Goal: Task Accomplishment & Management: Manage account settings

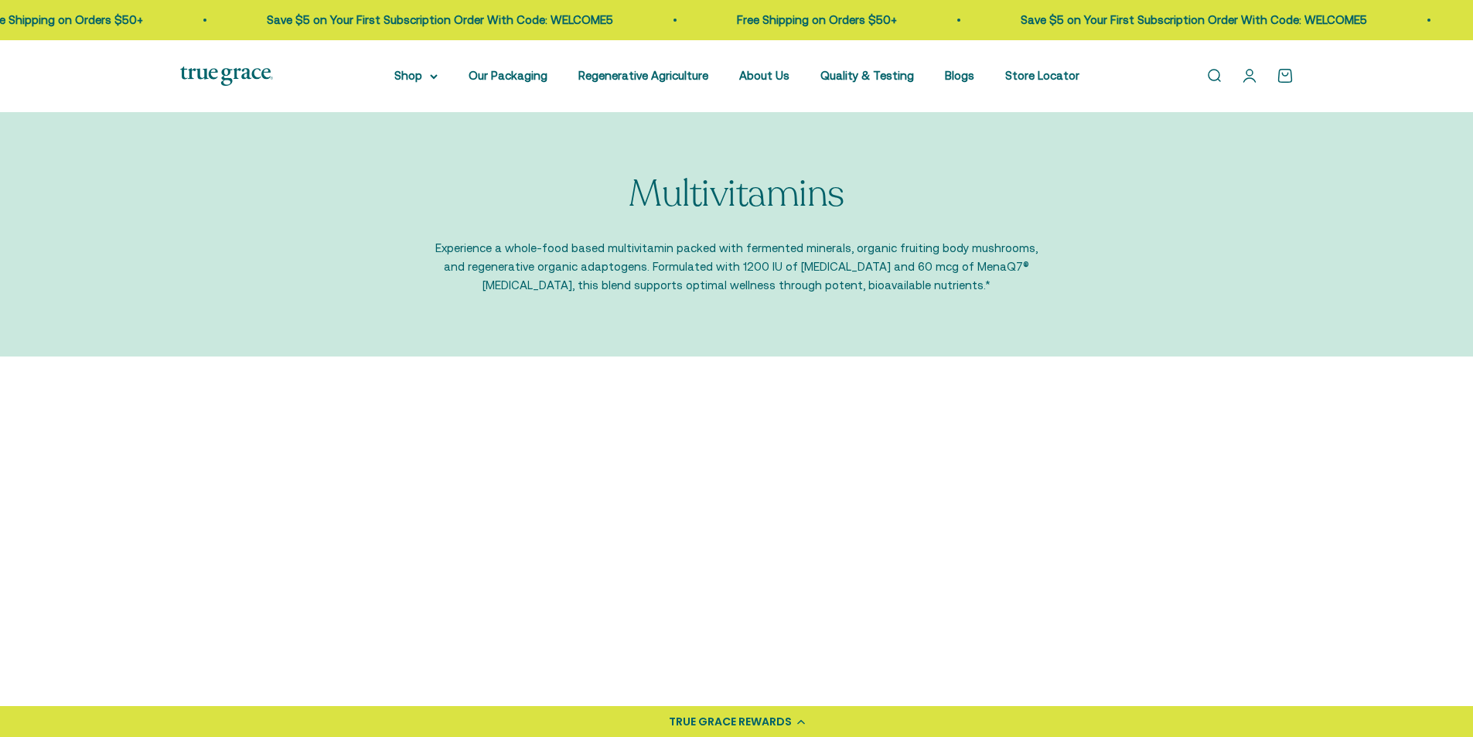
click at [1255, 79] on link "Open account page" at bounding box center [1249, 75] width 17 height 17
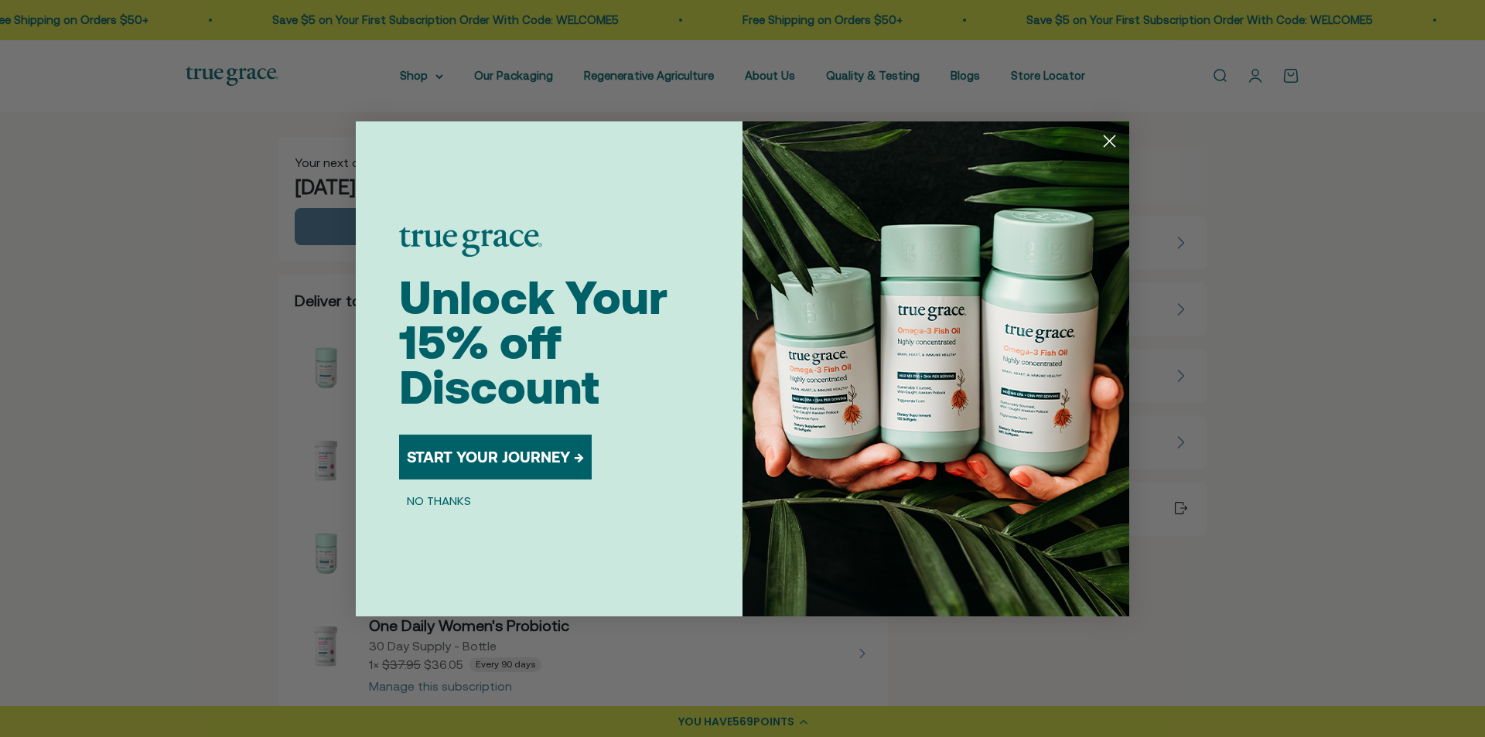
click at [1107, 145] on circle "Close dialog" at bounding box center [1110, 141] width 26 height 26
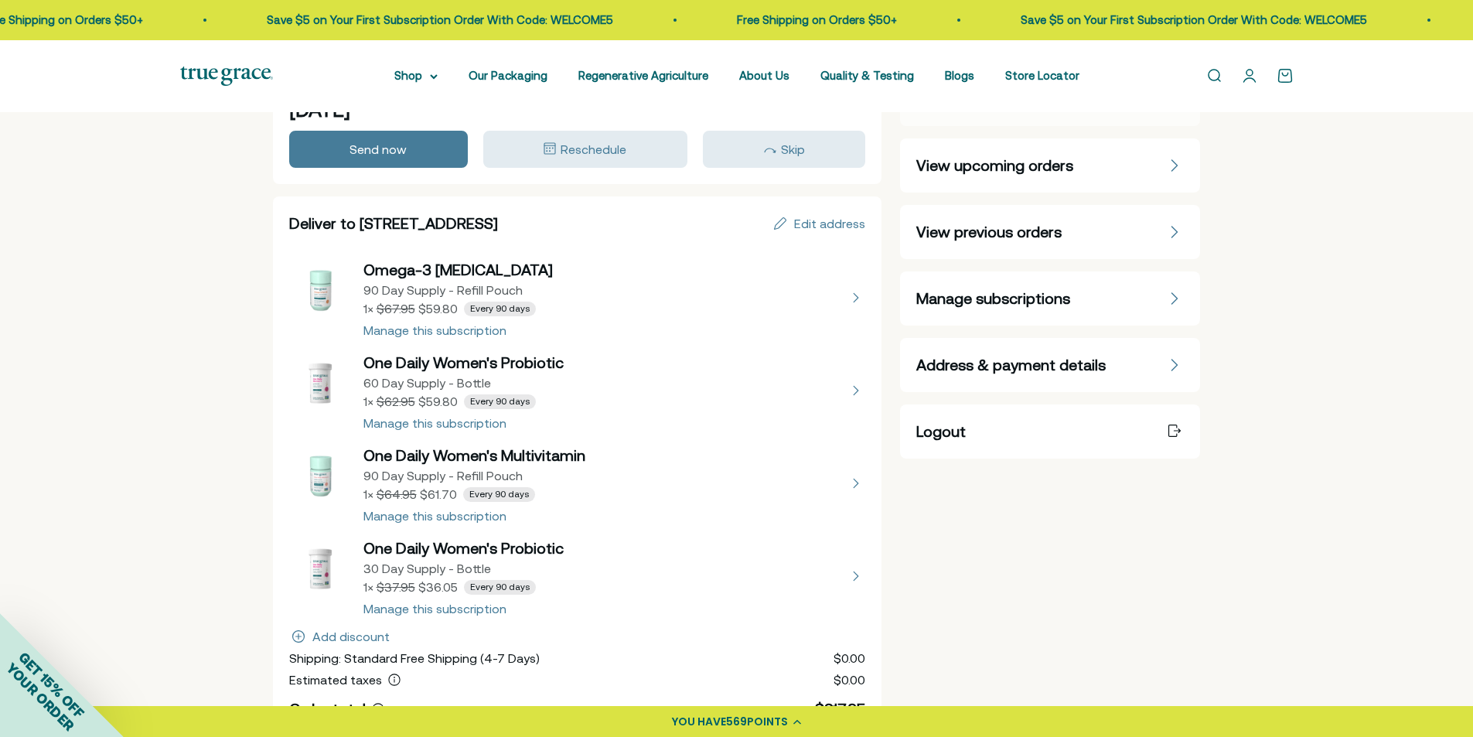
scroll to position [155, 0]
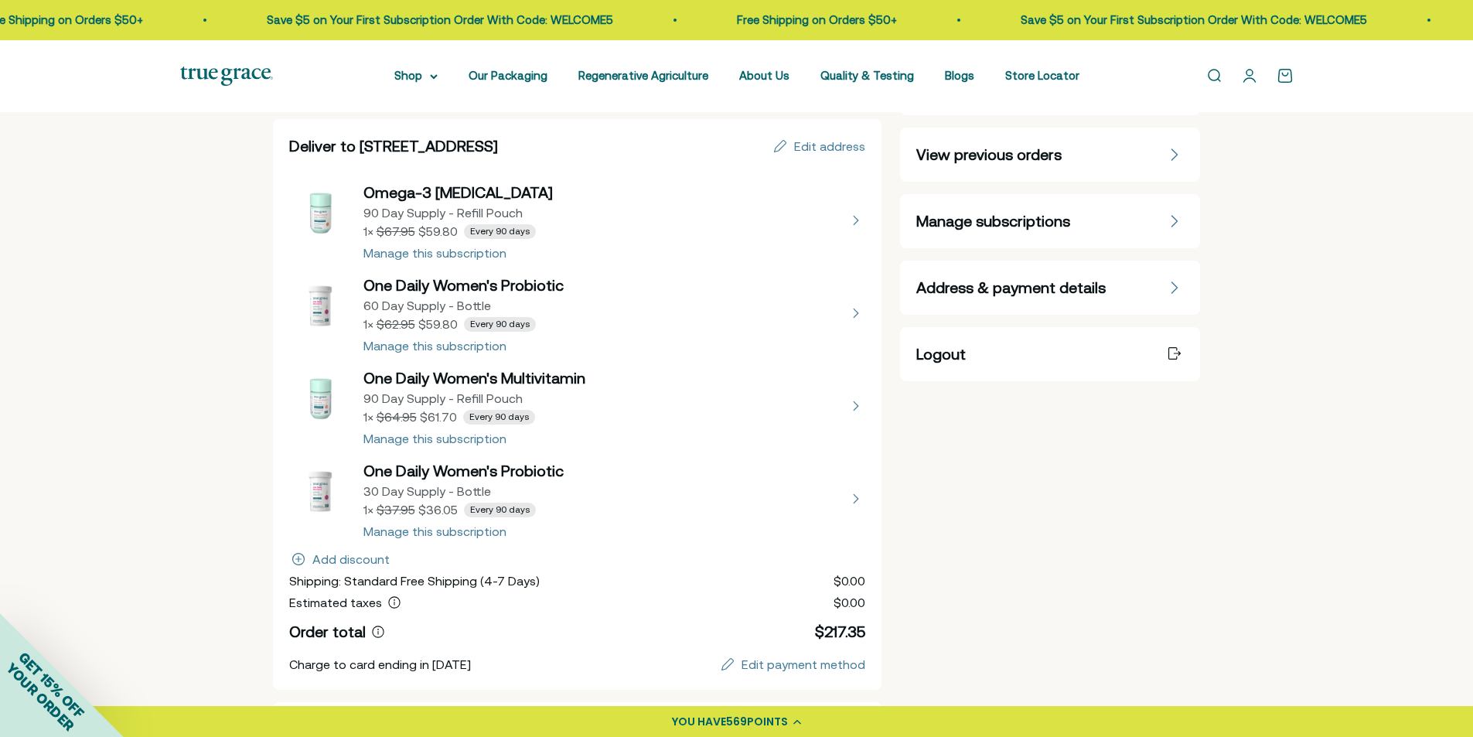
click at [471, 530] on button "view details about One Daily Women's Probiotic 30 Day Supply - Bottle 1 × $36.0…" at bounding box center [577, 498] width 577 height 77
select select "30 Day"
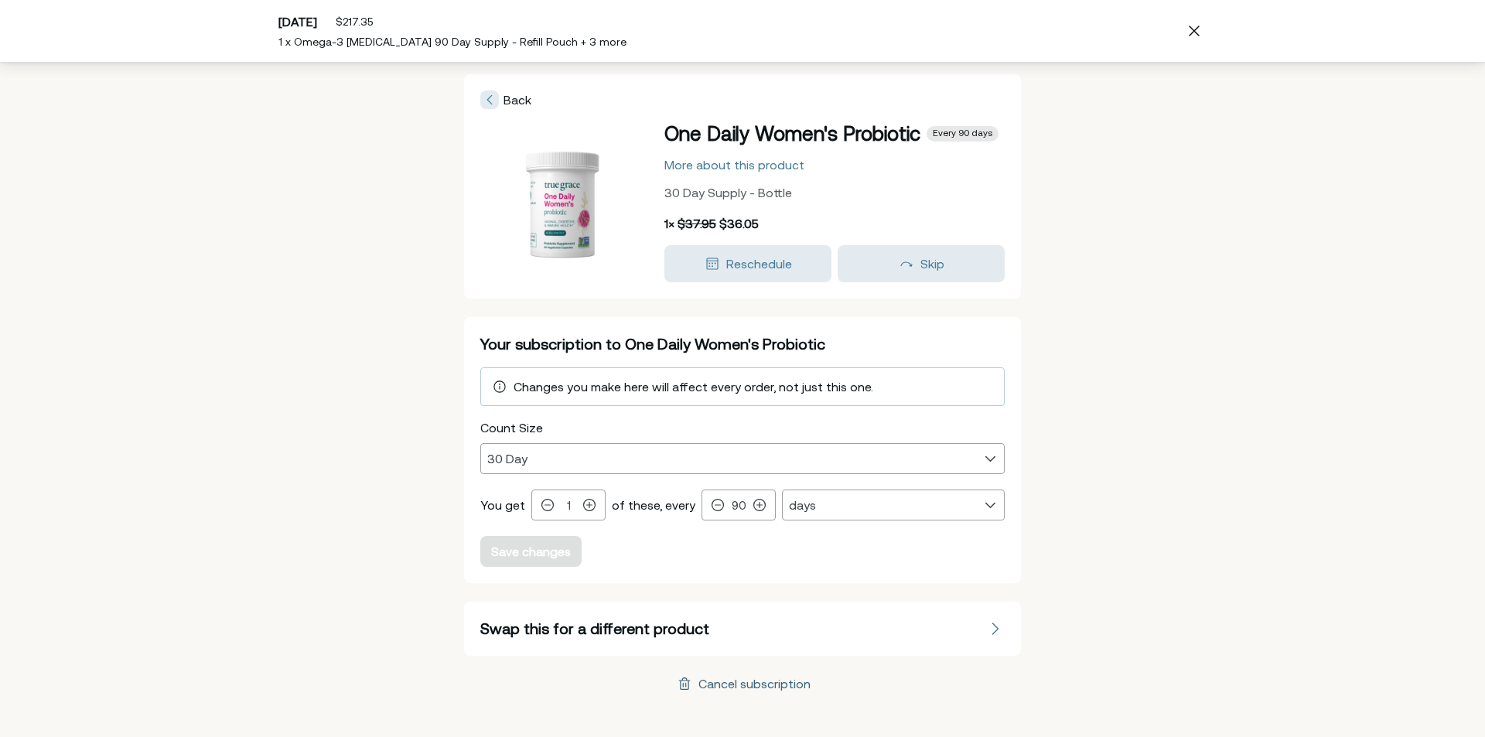
click at [739, 681] on div "Cancel subscription" at bounding box center [754, 684] width 112 height 12
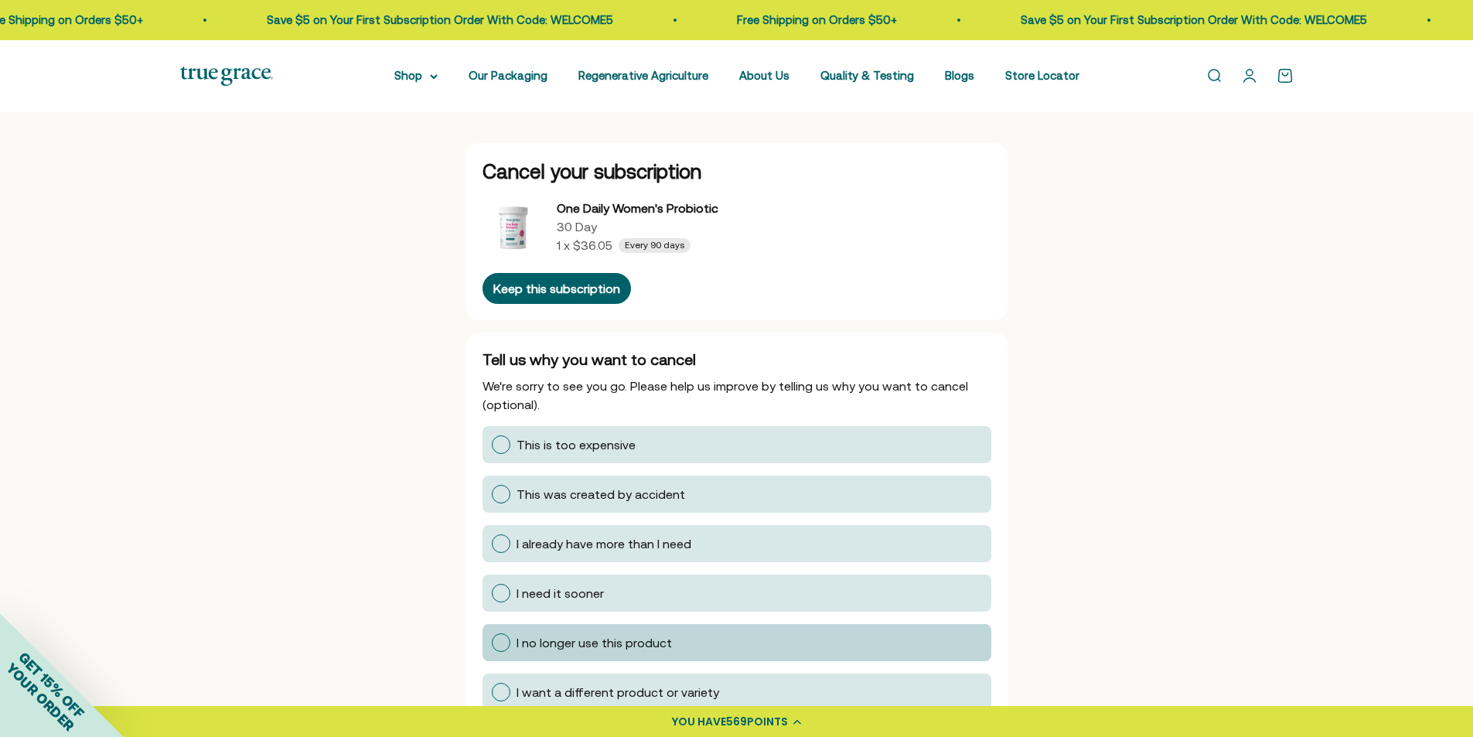
scroll to position [77, 0]
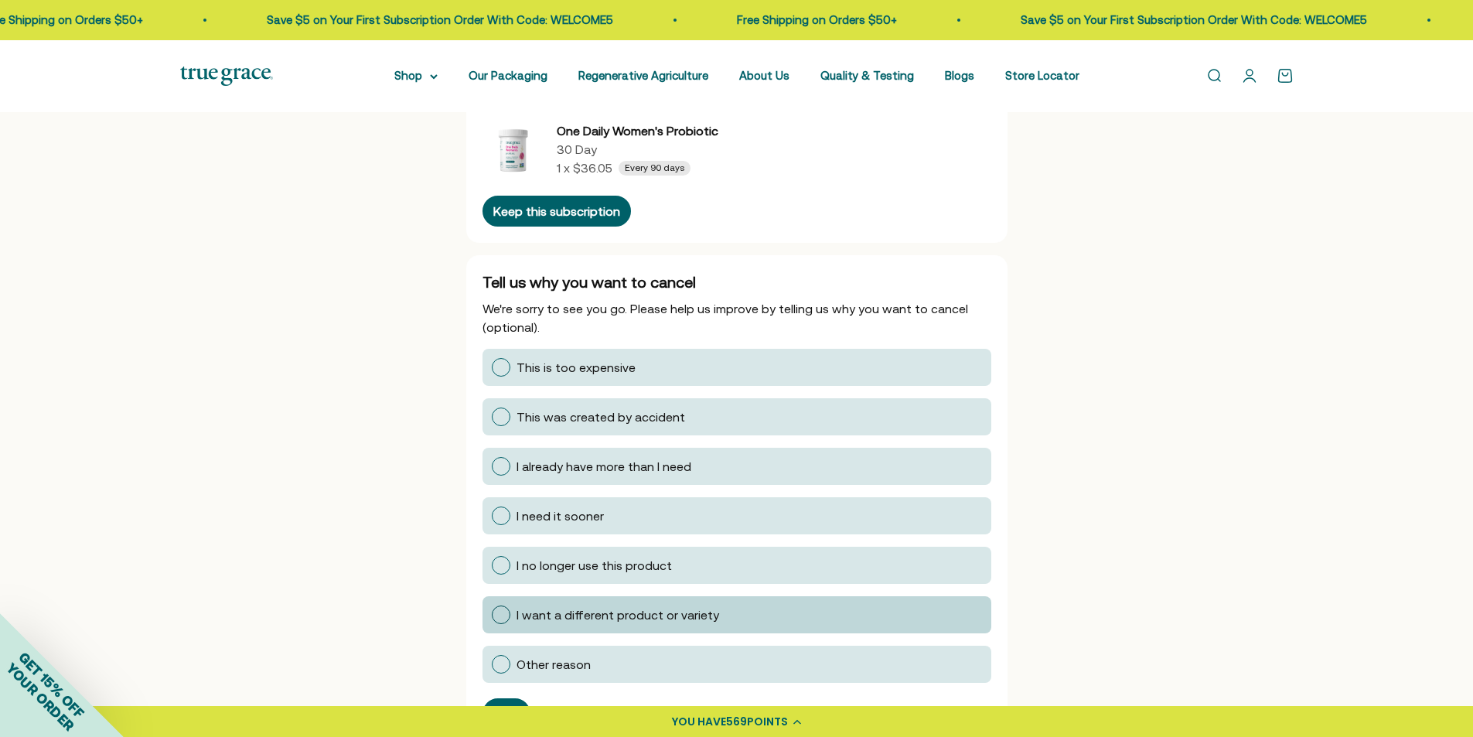
click at [499, 620] on div at bounding box center [501, 615] width 19 height 19
click at [491, 615] on input "I want a different product or variety" at bounding box center [491, 615] width 0 height 0
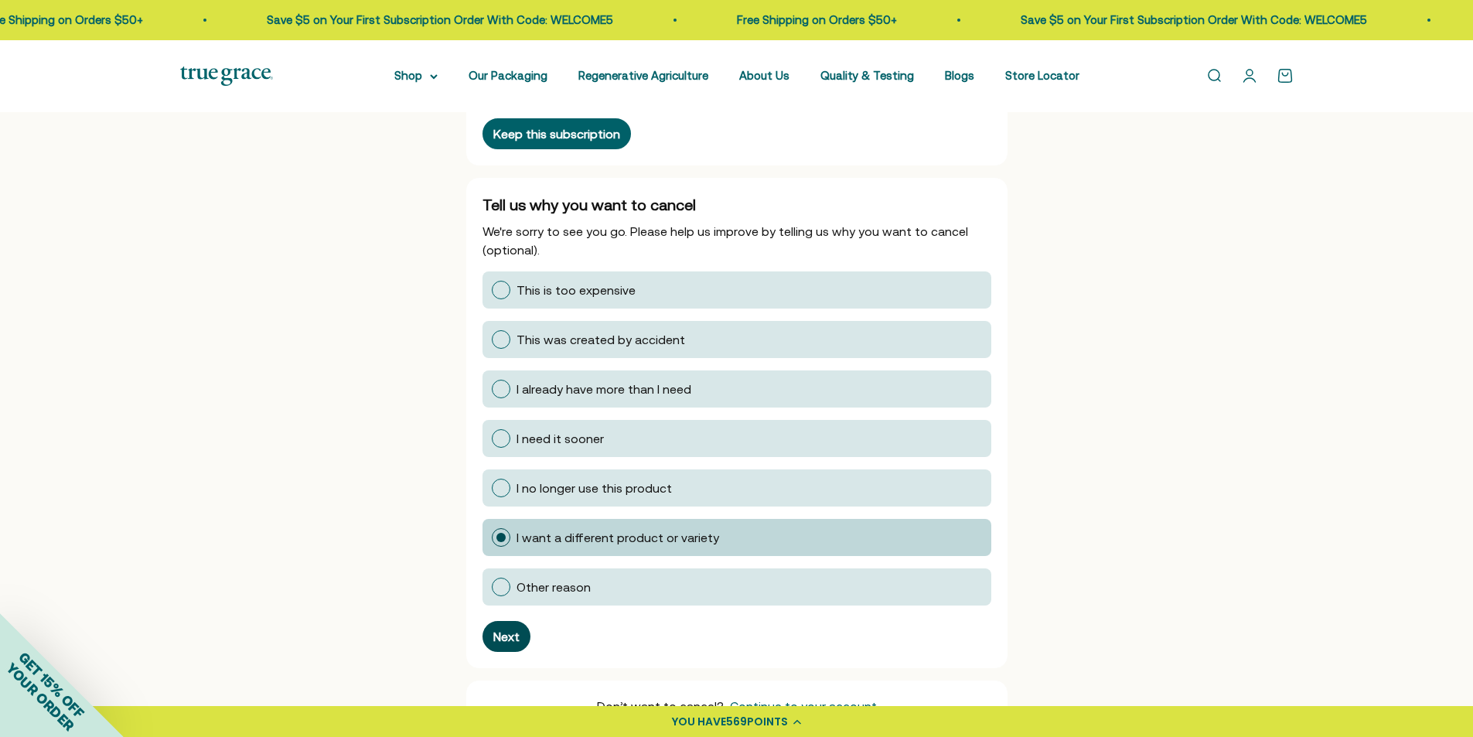
click at [505, 633] on div "Next" at bounding box center [506, 636] width 26 height 12
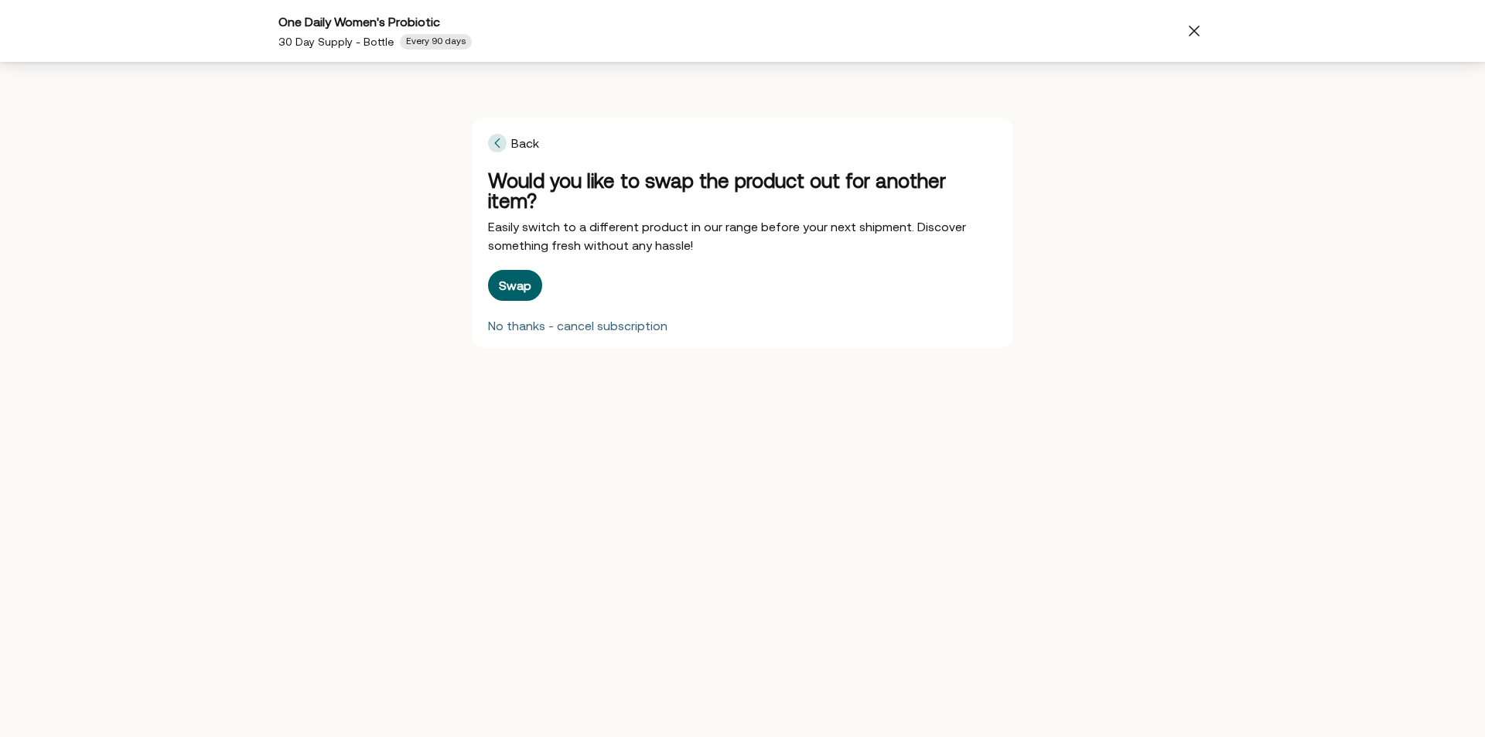
click at [524, 319] on div "No thanks - cancel subscription" at bounding box center [577, 325] width 179 height 12
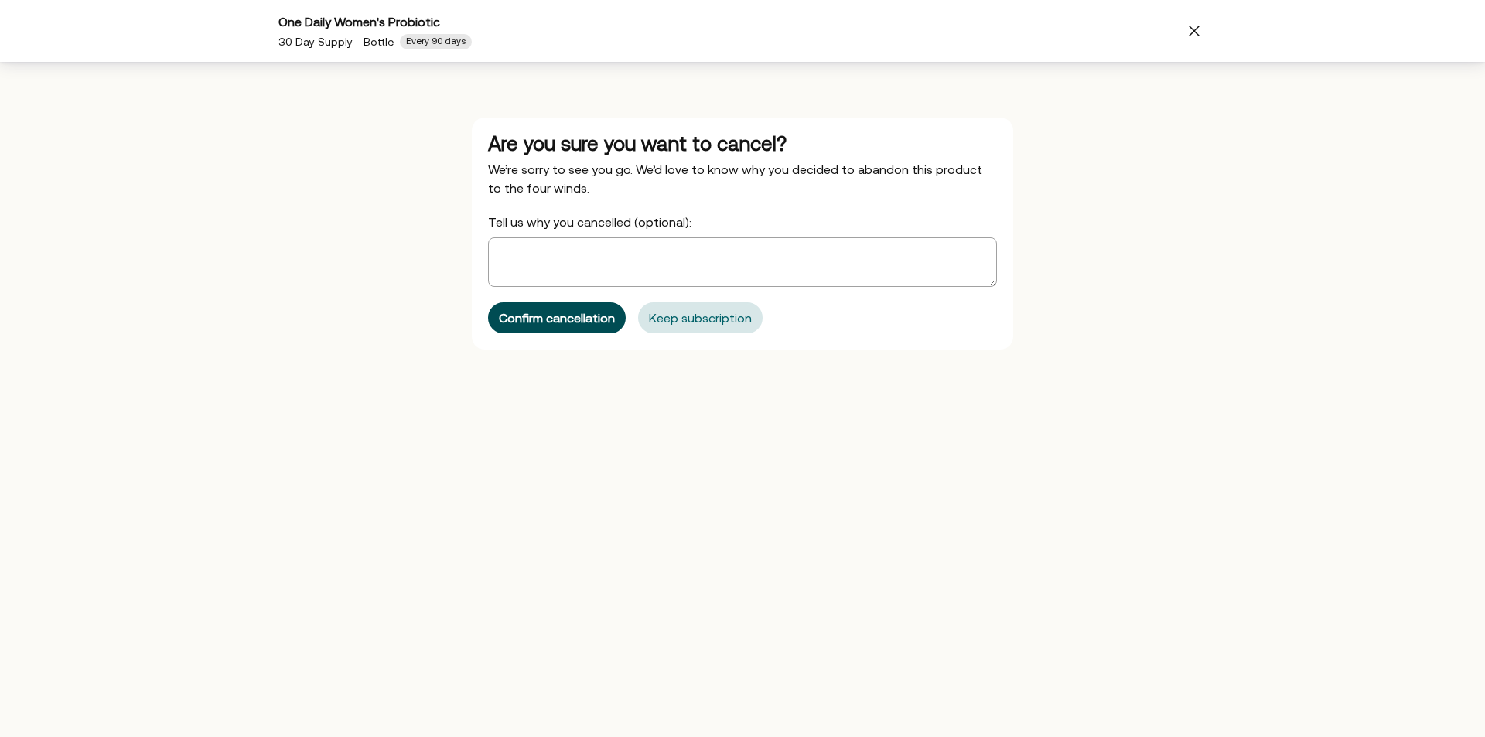
click at [578, 319] on div "Confirm cancellation" at bounding box center [557, 318] width 116 height 12
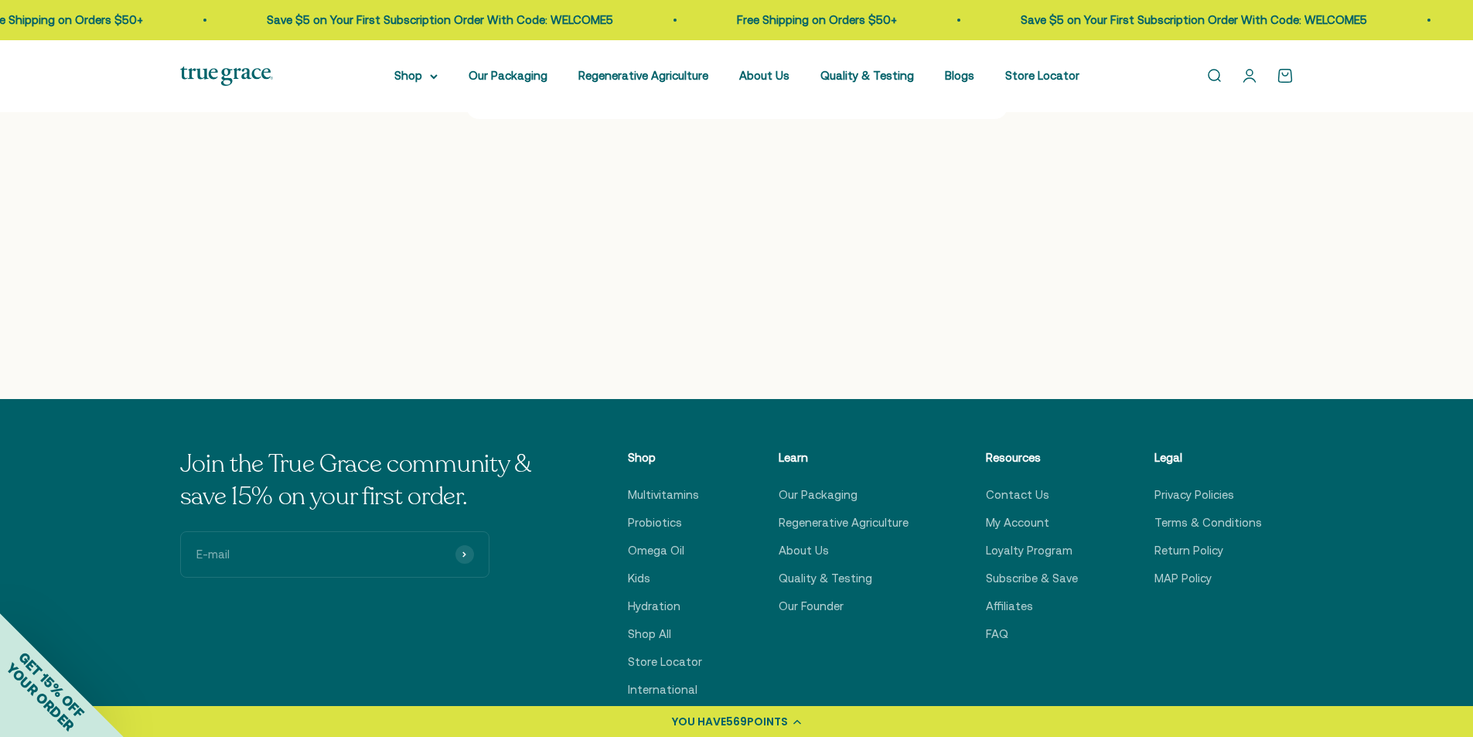
scroll to position [0, 0]
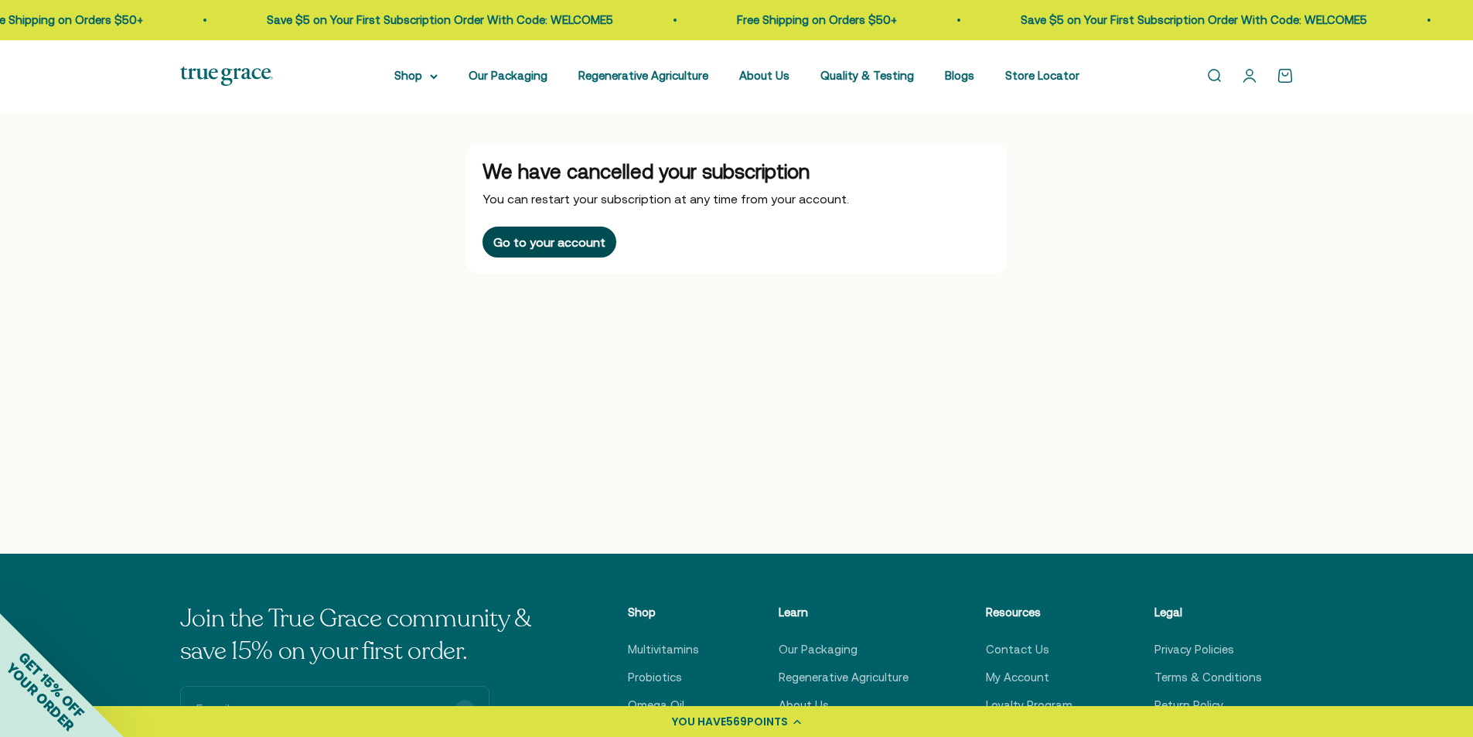
click at [573, 244] on div "Go to your account" at bounding box center [549, 242] width 112 height 12
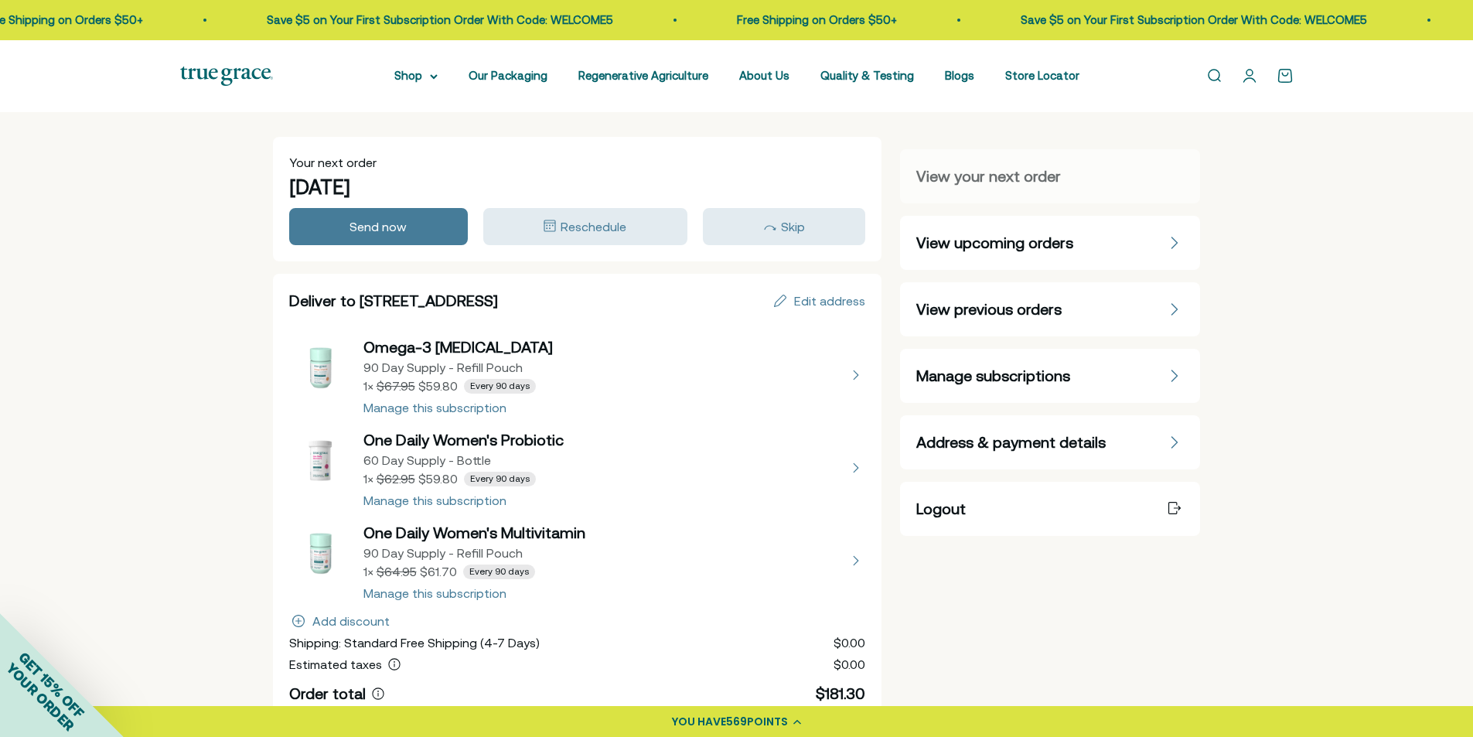
click at [415, 498] on button "view details about One Daily Women's Probiotic 60 Day Supply - Bottle 1 × $59.8…" at bounding box center [577, 467] width 577 height 77
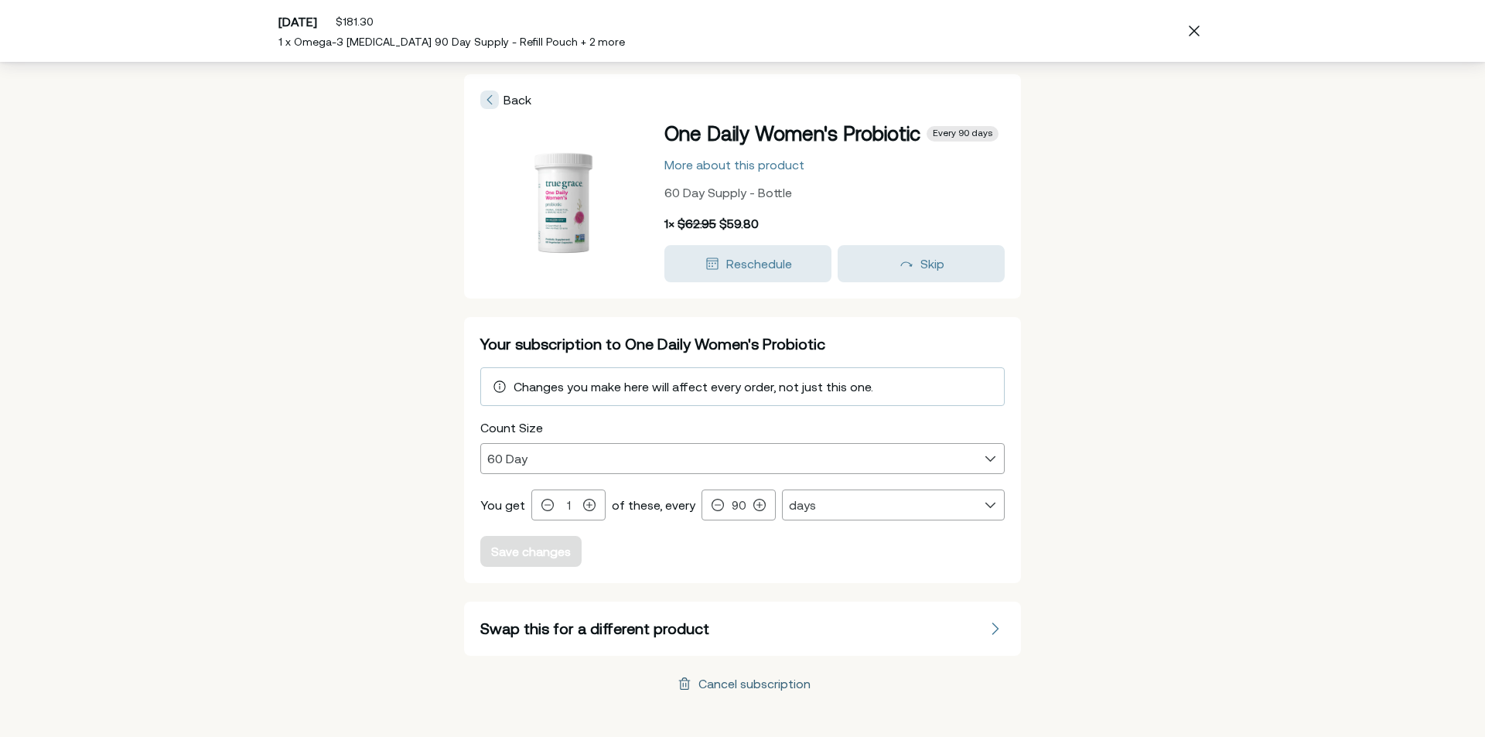
click at [773, 685] on div "Cancel subscription" at bounding box center [754, 684] width 112 height 12
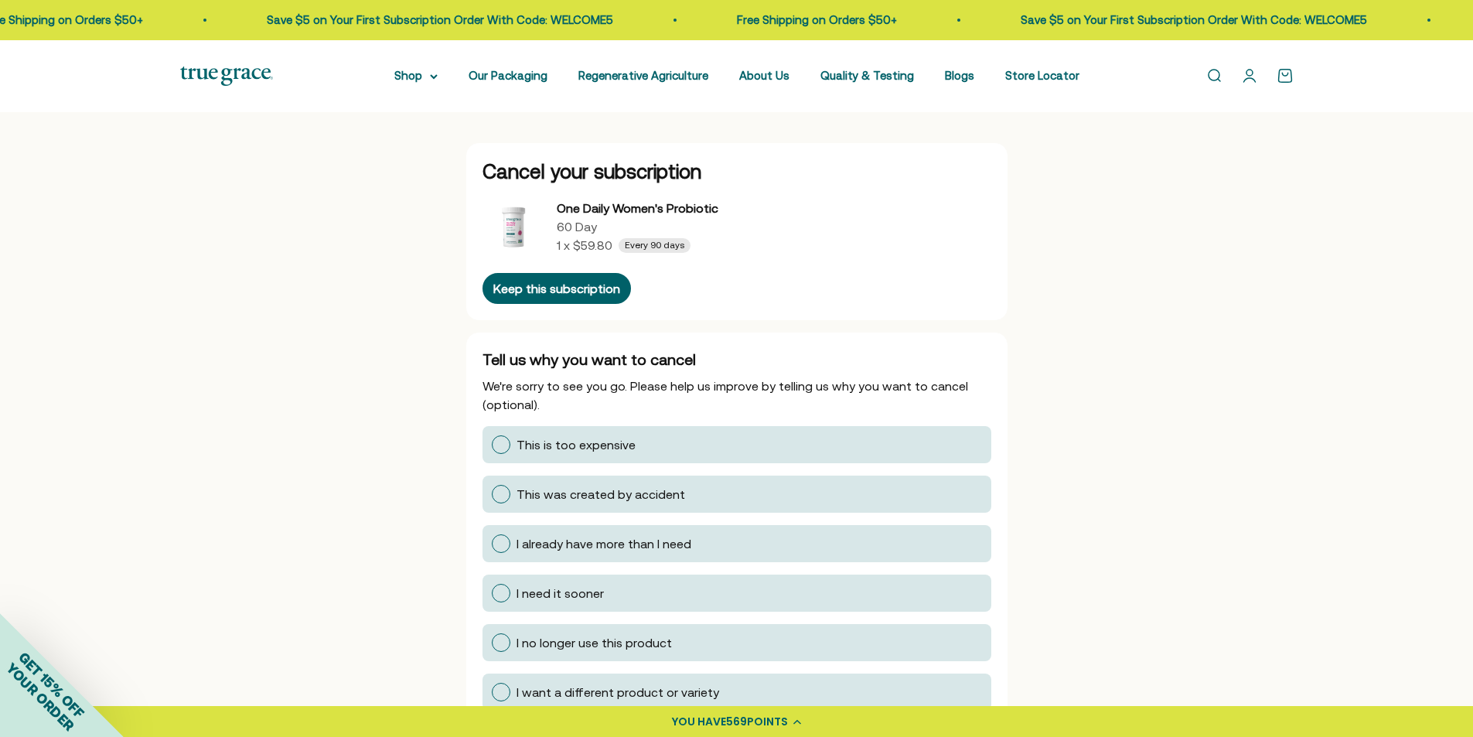
scroll to position [155, 0]
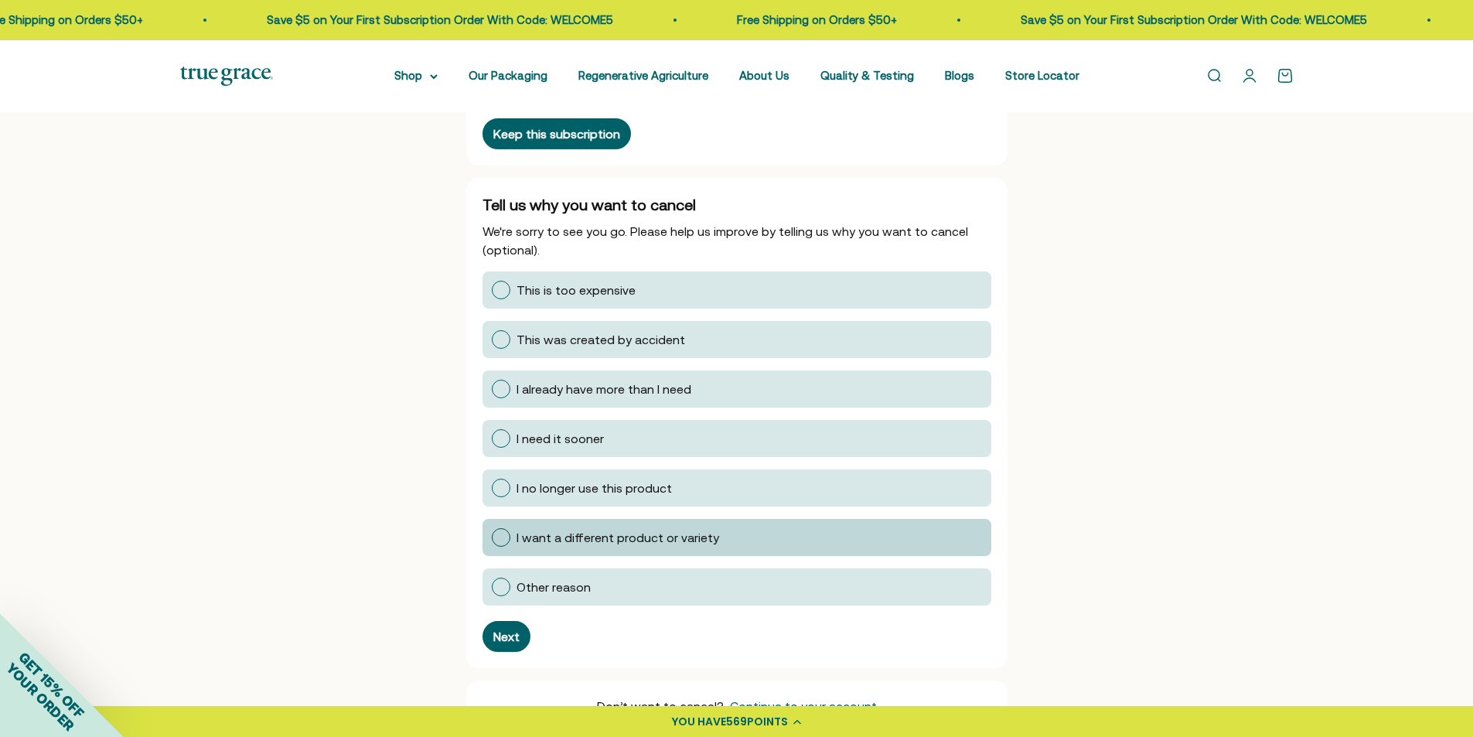
click at [501, 545] on div at bounding box center [501, 537] width 19 height 19
click at [491, 538] on input "I want a different product or variety" at bounding box center [491, 538] width 0 height 0
click at [506, 629] on button "Next" at bounding box center [507, 636] width 48 height 31
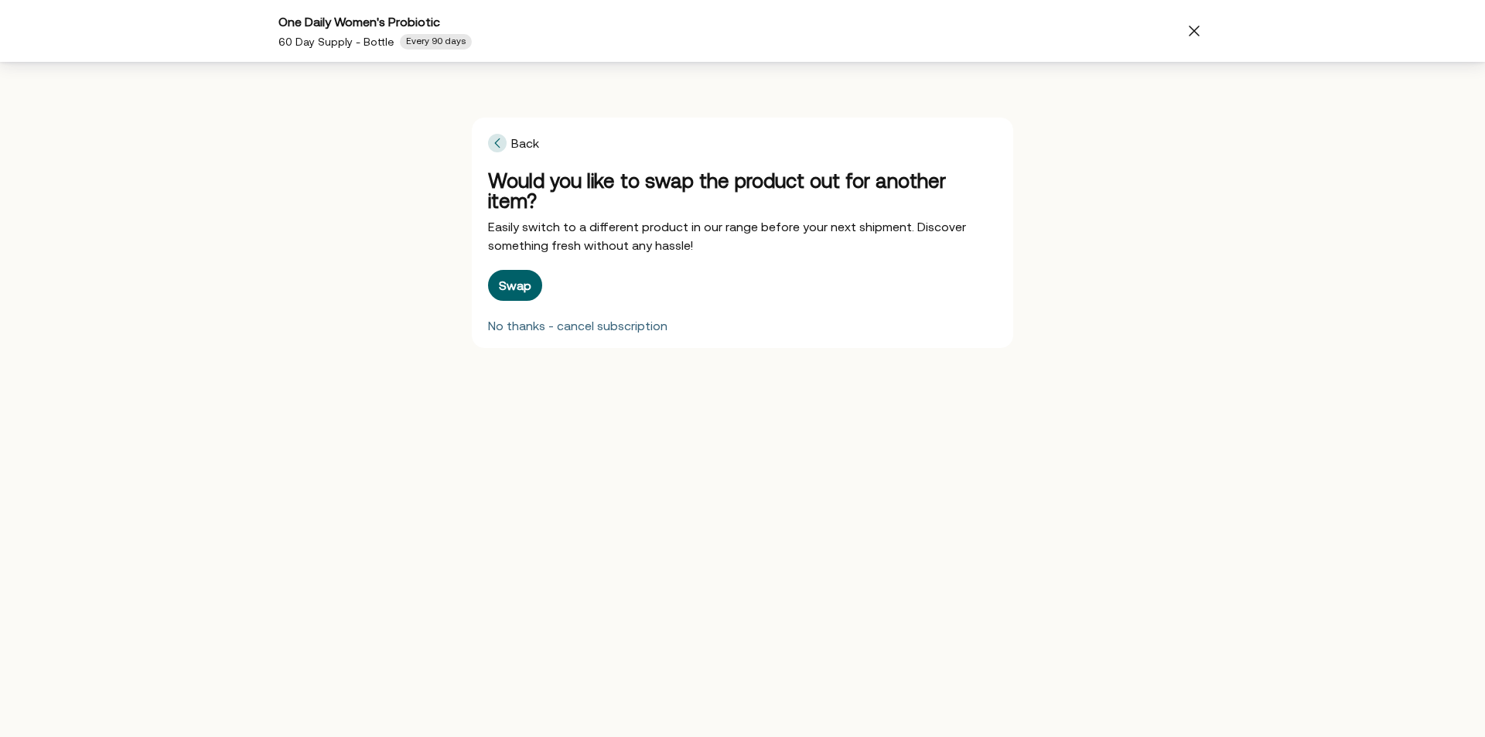
click at [531, 319] on div "No thanks - cancel subscription" at bounding box center [577, 325] width 179 height 12
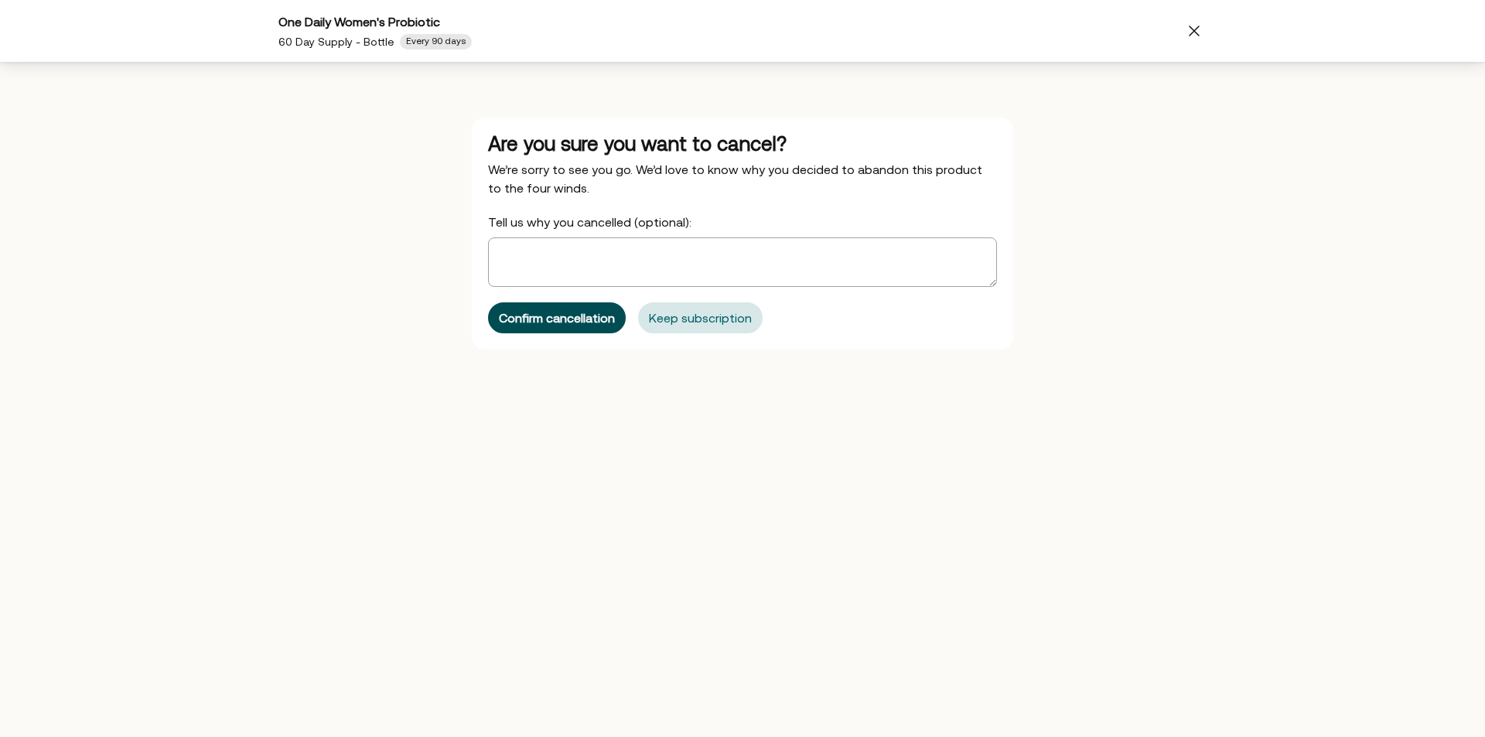
click at [584, 316] on div "Confirm cancellation" at bounding box center [557, 318] width 116 height 12
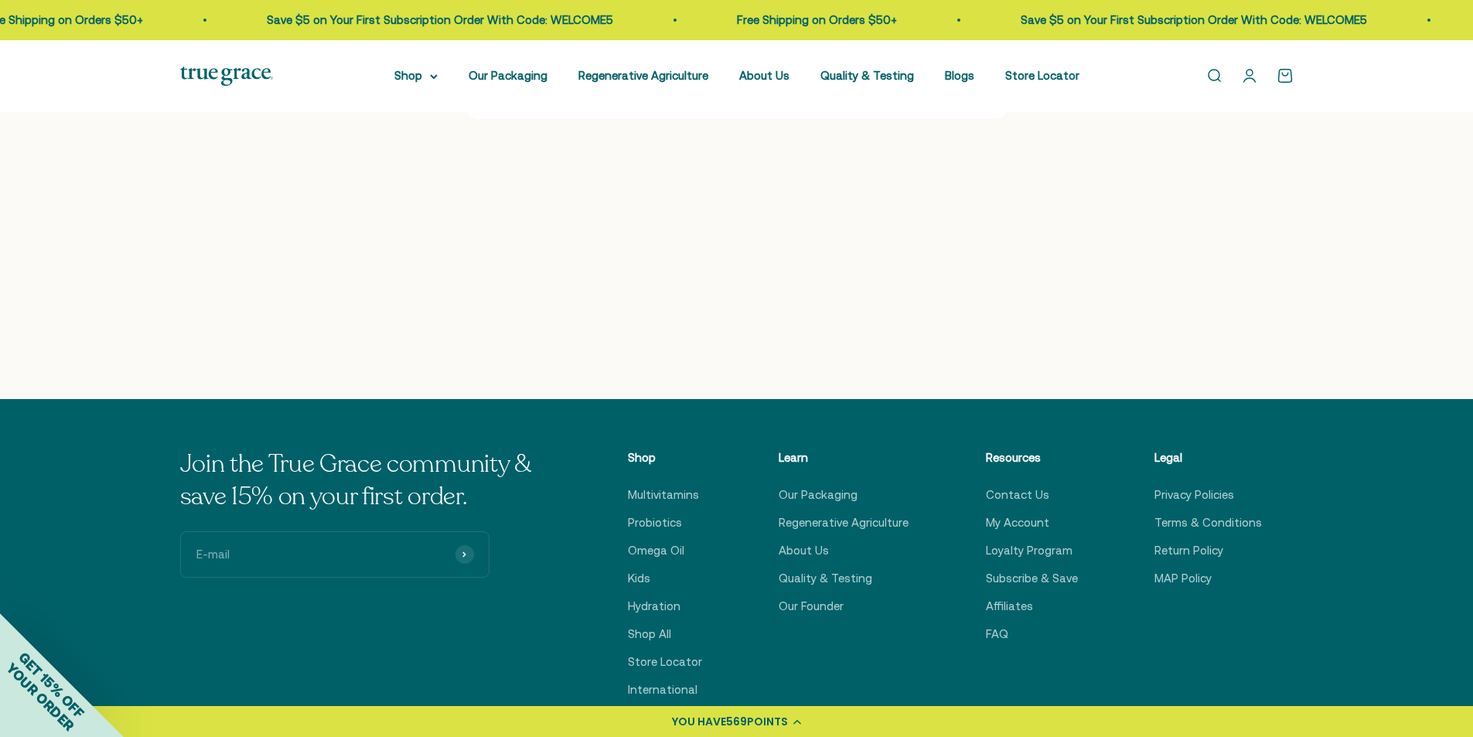
scroll to position [0, 0]
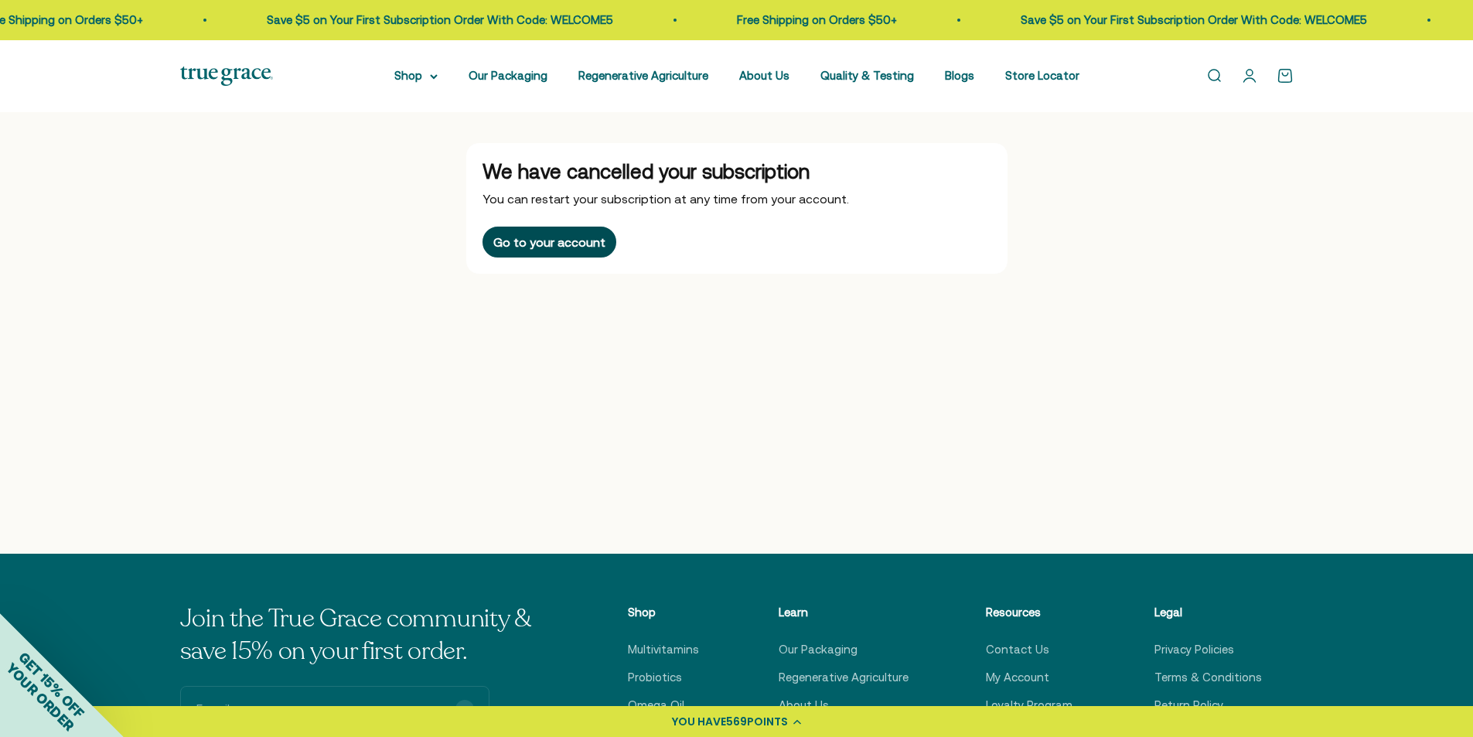
click at [577, 248] on div "Go to your account" at bounding box center [549, 242] width 112 height 12
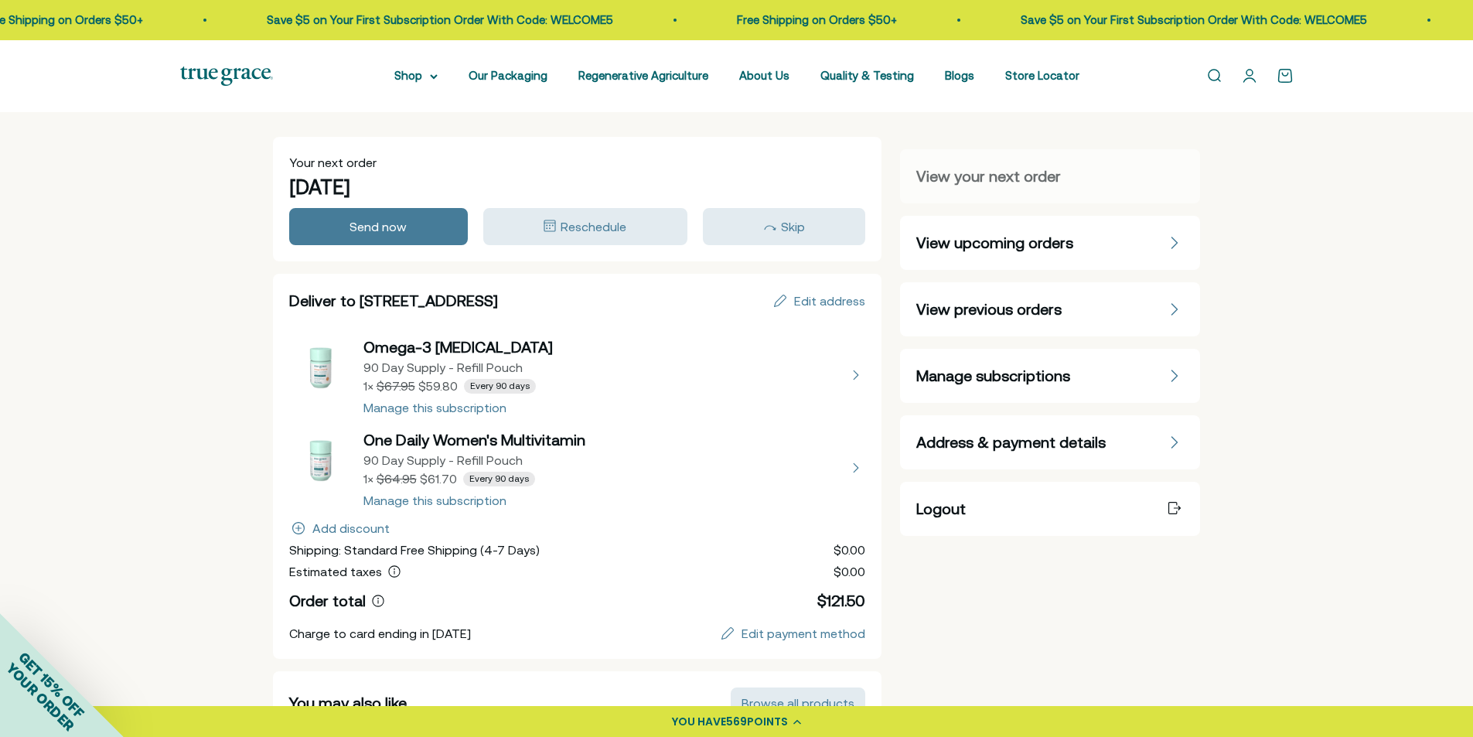
click at [1015, 380] on span "Manage subscriptions" at bounding box center [994, 376] width 154 height 22
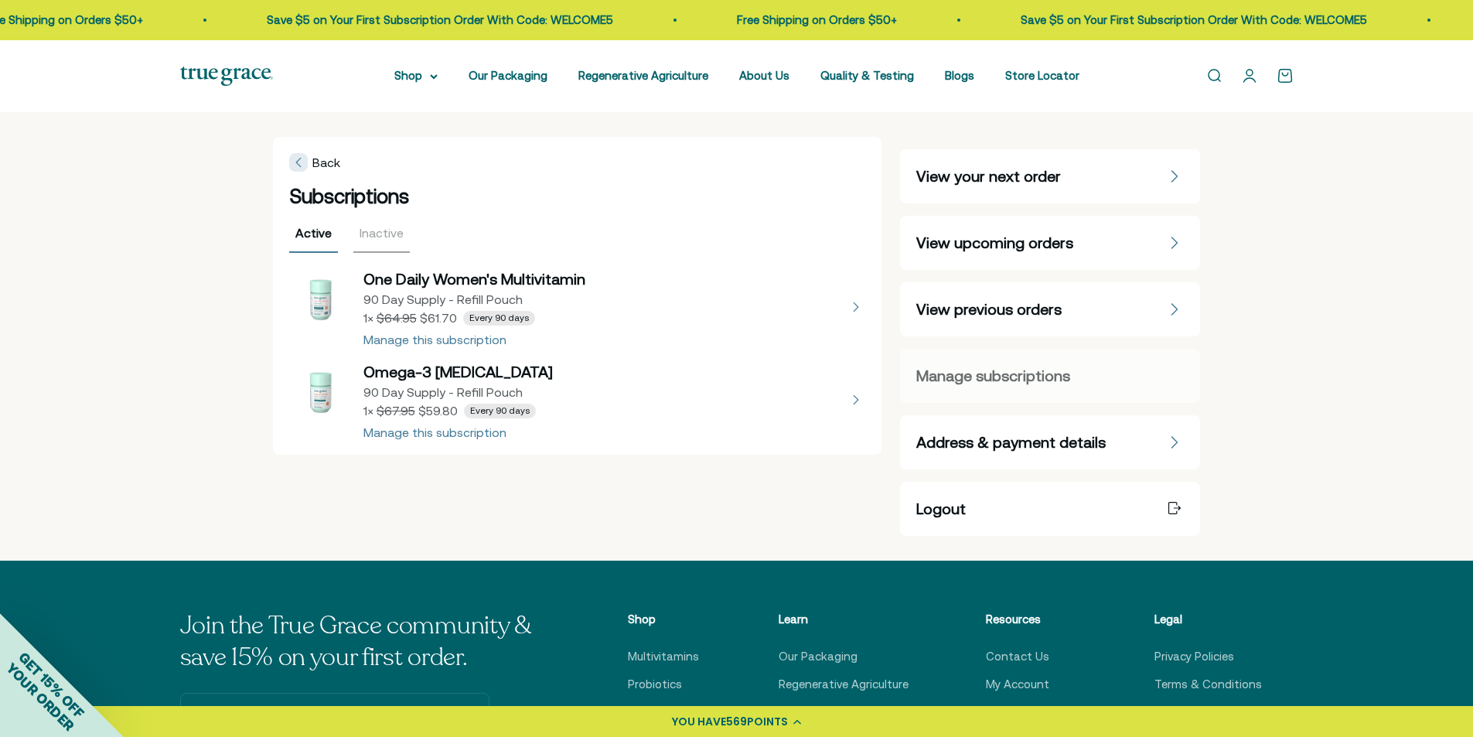
click at [1032, 246] on span "View upcoming orders" at bounding box center [995, 243] width 157 height 22
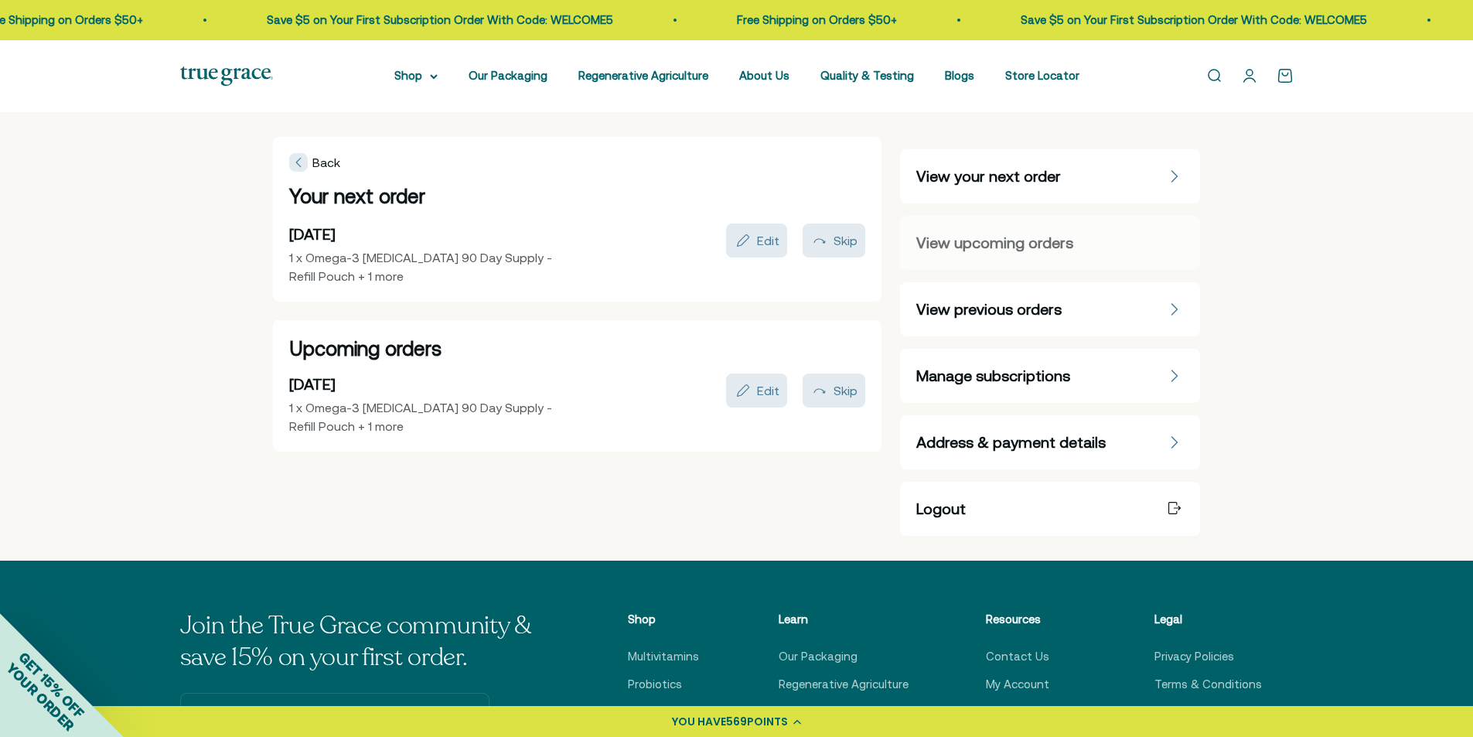
click at [1028, 446] on span "Address & payment details" at bounding box center [1012, 443] width 190 height 22
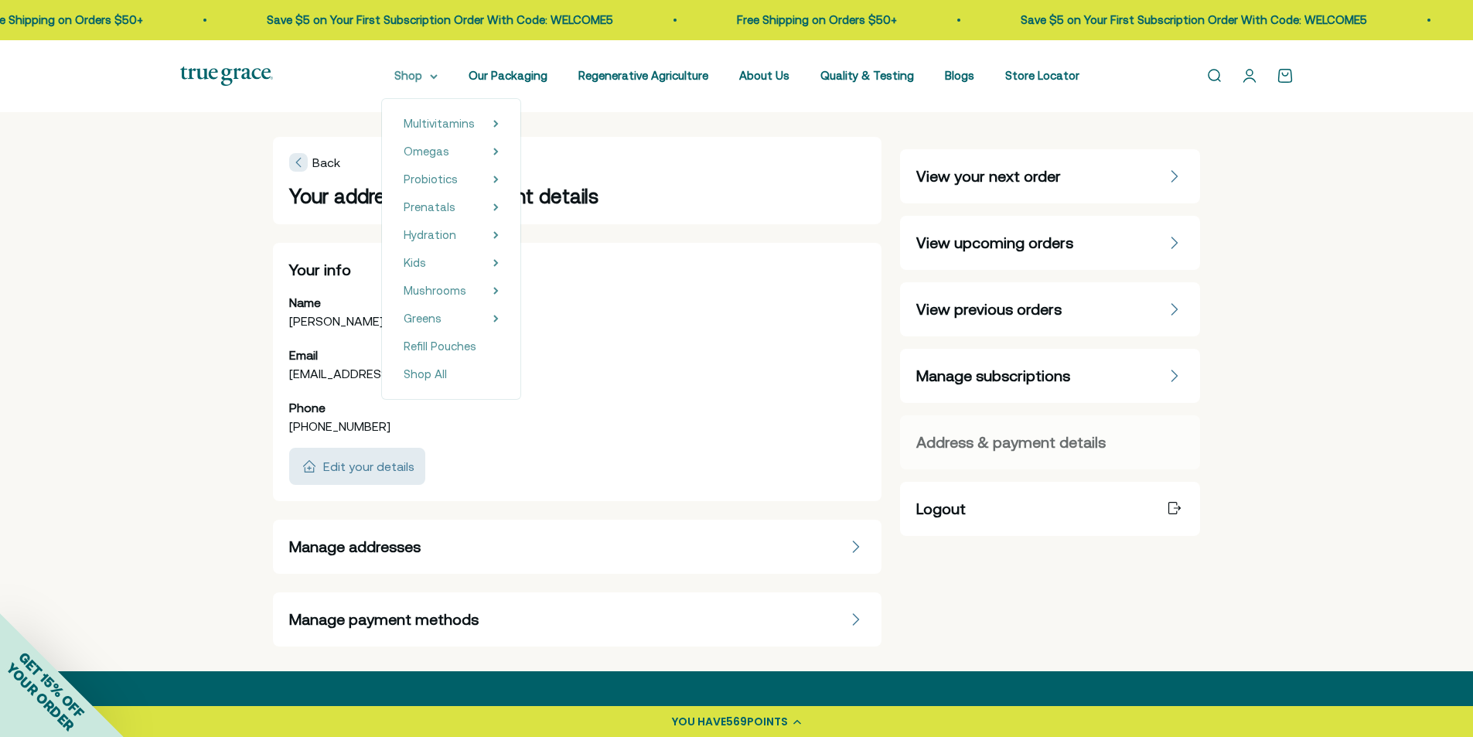
click at [430, 76] on summary "Shop" at bounding box center [415, 76] width 43 height 19
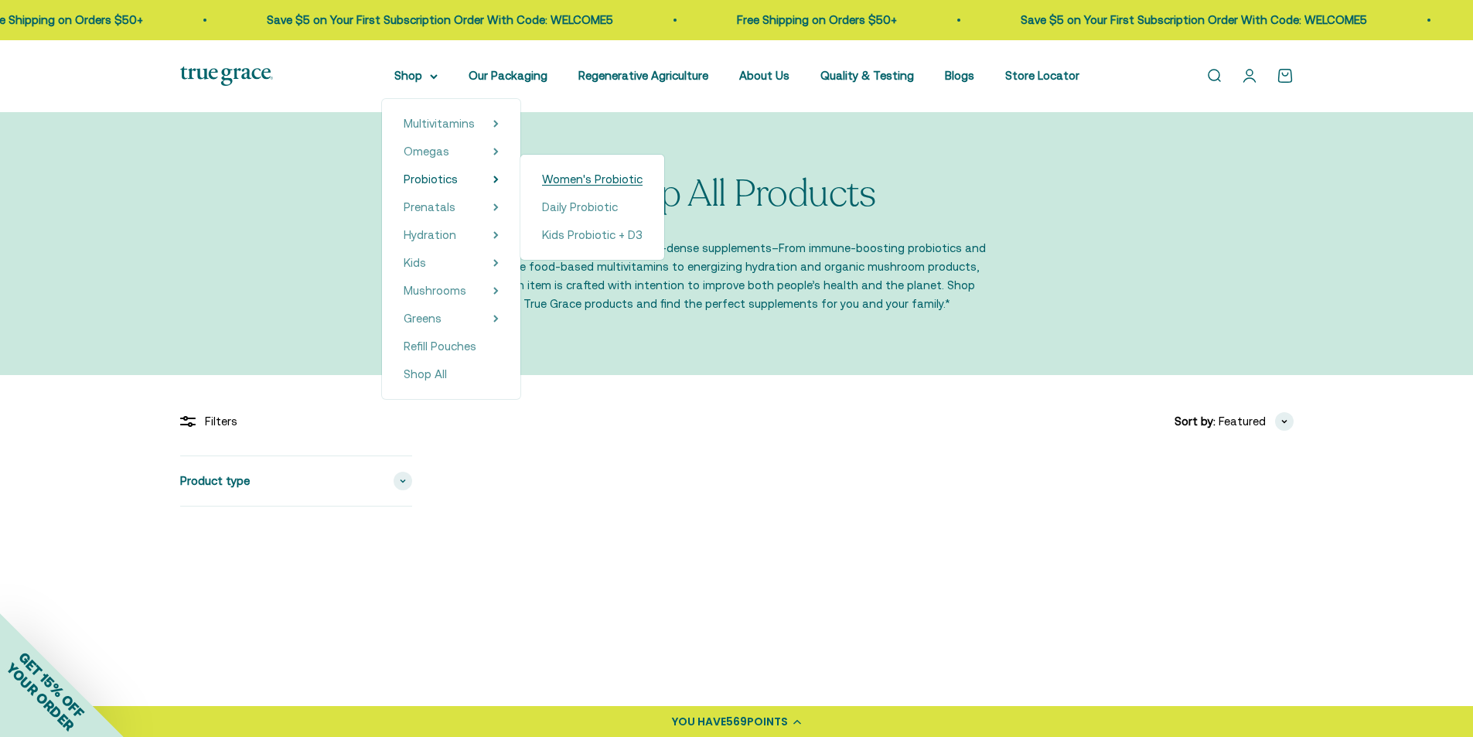
click at [601, 171] on span "Women's Probiotic" at bounding box center [592, 179] width 101 height 19
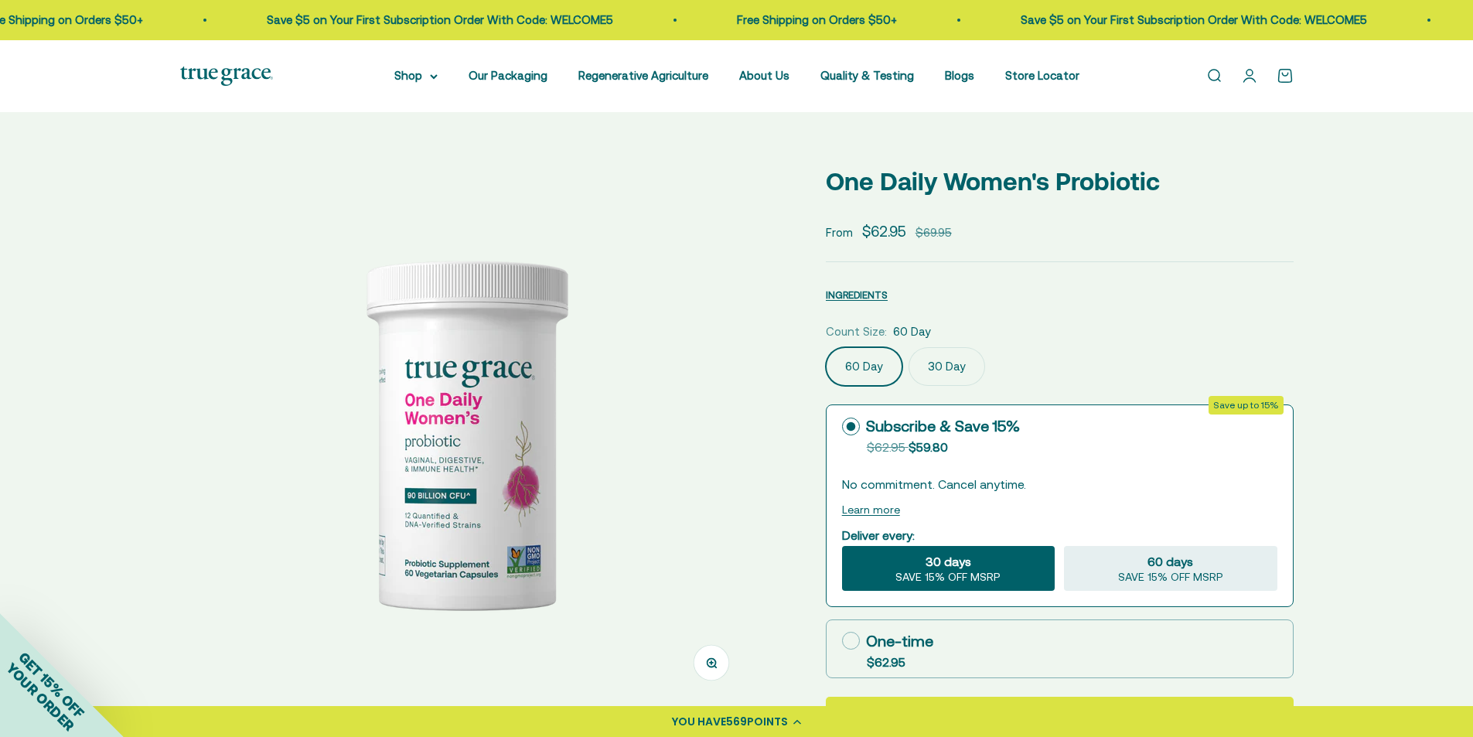
select select "3"
